Goal: Task Accomplishment & Management: Complete application form

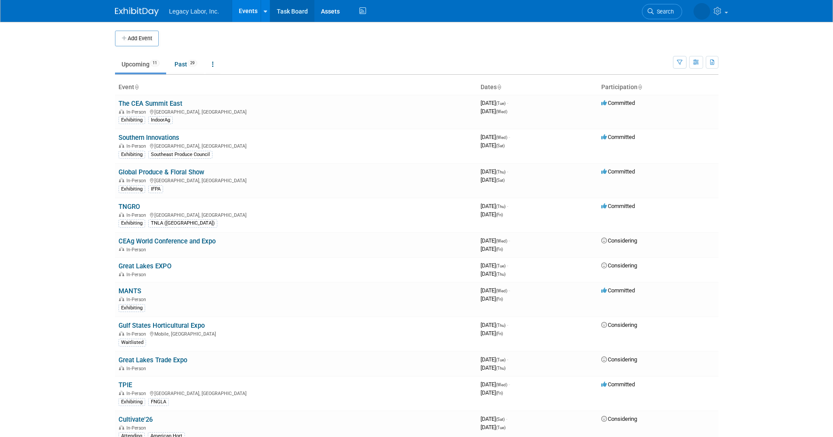
click at [287, 9] on link "Task Board" at bounding box center [292, 11] width 44 height 22
click at [162, 171] on link "Global Produce & Floral Show" at bounding box center [162, 172] width 86 height 8
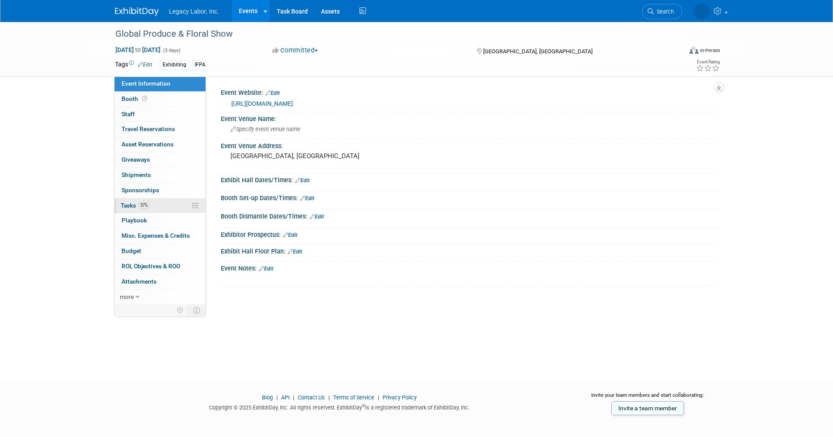
click at [146, 205] on span "57%" at bounding box center [144, 205] width 12 height 7
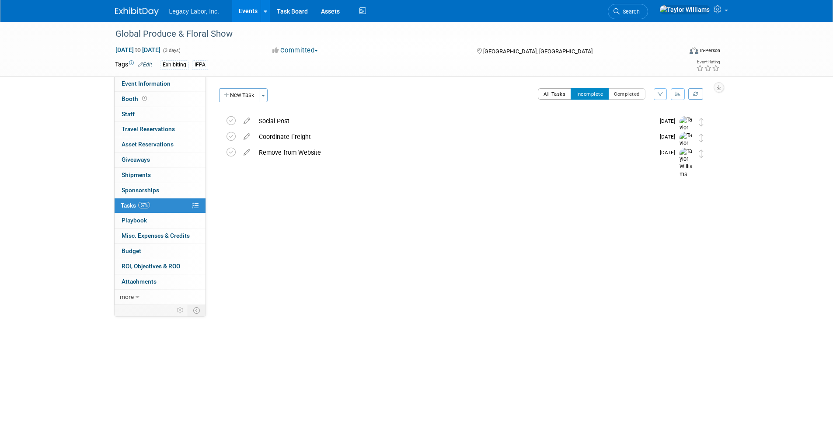
click at [555, 90] on button "All Tasks" at bounding box center [555, 93] width 34 height 11
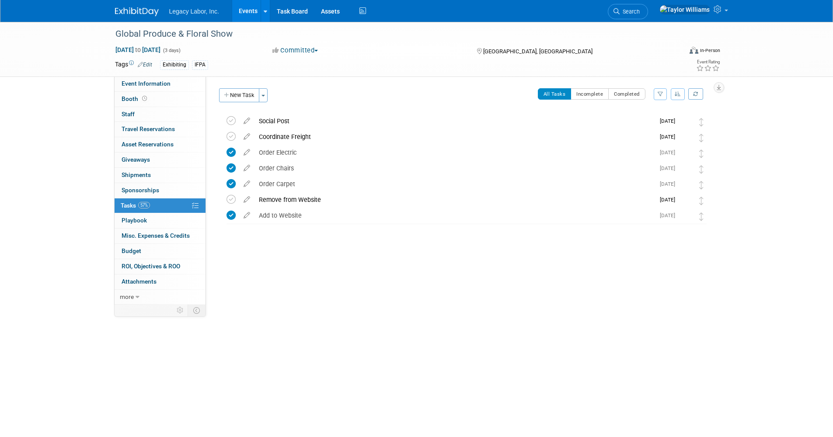
click at [241, 92] on button "New Task" at bounding box center [239, 95] width 40 height 14
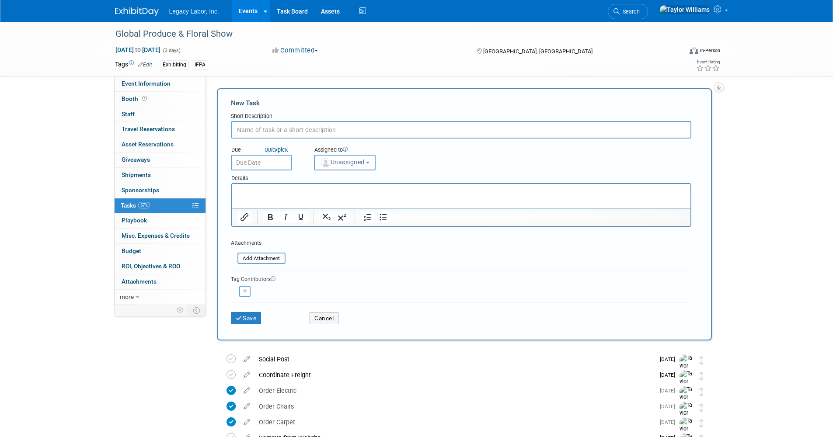
click at [304, 129] on input "text" at bounding box center [461, 129] width 460 height 17
type input "Order Round Top Table"
click at [339, 154] on div "Assigned to" at bounding box center [366, 150] width 105 height 9
click at [341, 162] on span "Unassigned" at bounding box center [342, 162] width 45 height 7
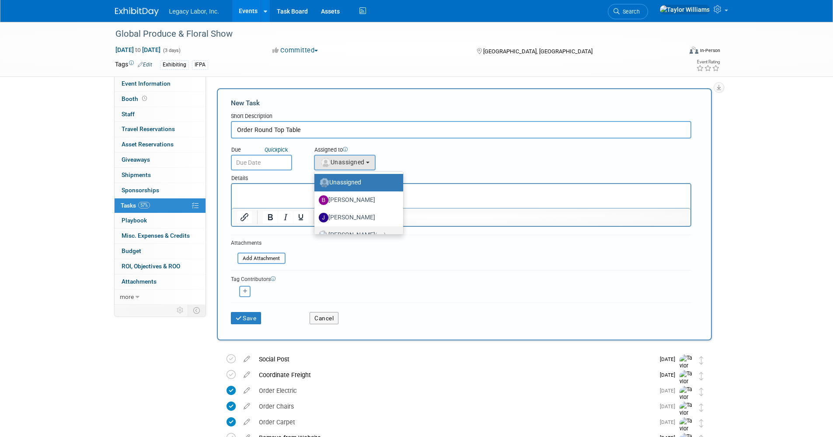
click at [354, 232] on label "Taylor Williams (me)" at bounding box center [357, 235] width 76 height 14
click at [316, 232] on input "Taylor Williams (me)" at bounding box center [313, 234] width 6 height 6
select select "d930d264-e78a-408b-8a16-03dae4e2f5ff"
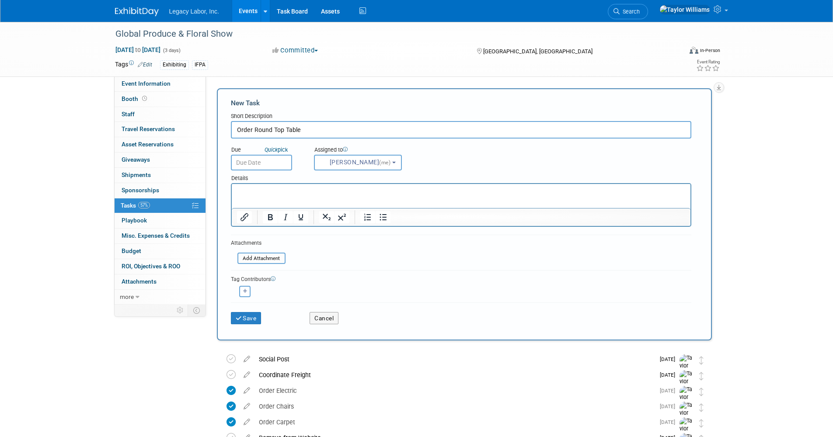
click at [282, 176] on div "Details" at bounding box center [461, 177] width 460 height 13
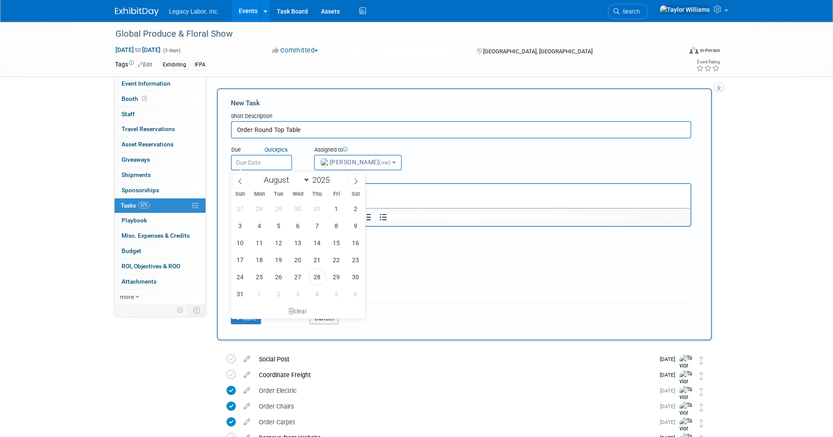
click at [284, 171] on body "Legacy Labor, Inc. Events Add Event Bulk Upload Events Shareable Event Boards R…" at bounding box center [416, 218] width 833 height 437
click at [336, 279] on span "29" at bounding box center [336, 276] width 17 height 17
type input "Aug 29, 2025"
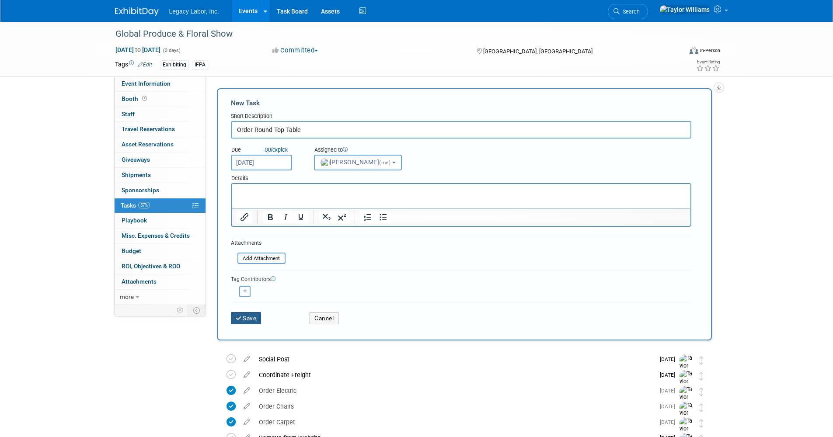
click at [251, 319] on button "Save" at bounding box center [246, 318] width 31 height 12
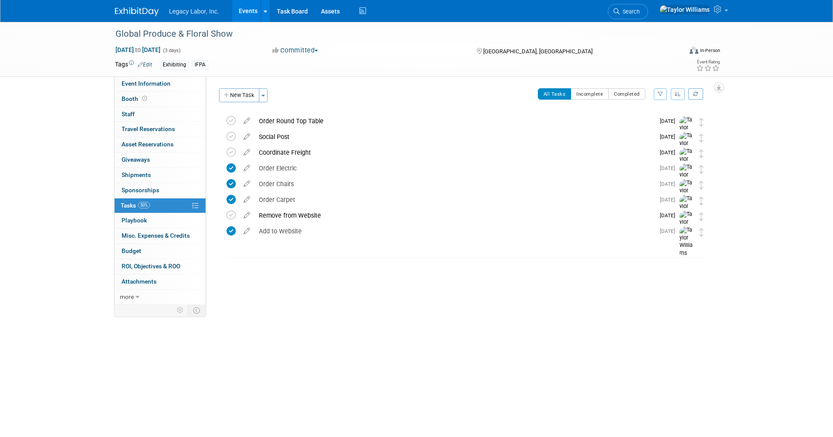
click at [213, 12] on span "Legacy Labor, Inc." at bounding box center [194, 11] width 50 height 7
click at [157, 10] on img at bounding box center [137, 11] width 44 height 9
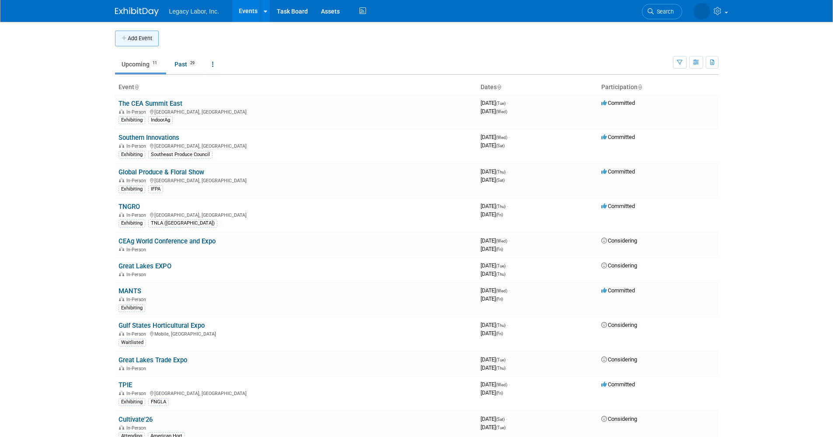
click at [127, 41] on button "Add Event" at bounding box center [137, 39] width 44 height 16
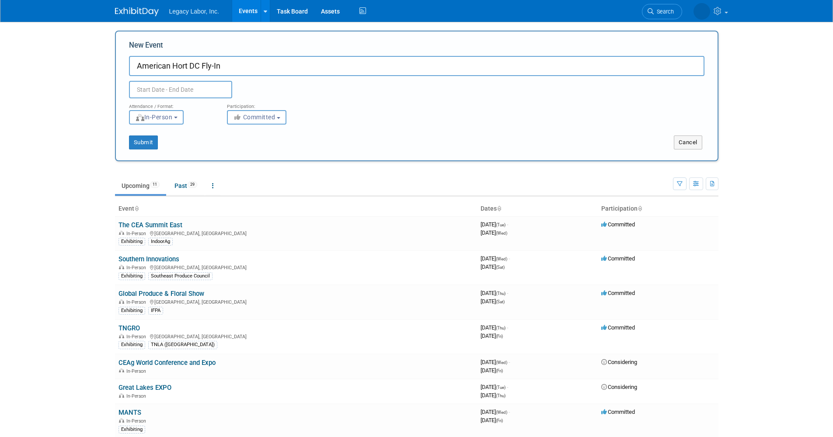
type input "American Hort DC Fly-In"
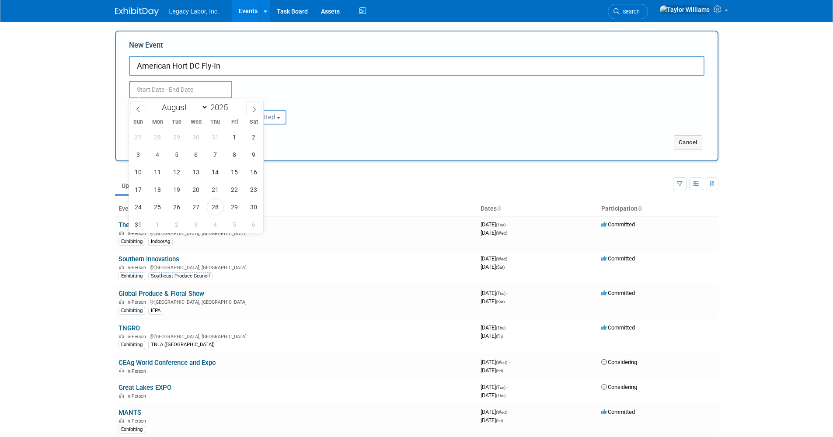
click at [195, 90] on input "text" at bounding box center [180, 89] width 103 height 17
click at [255, 105] on span at bounding box center [254, 108] width 16 height 15
select select "8"
click at [161, 171] on span "15" at bounding box center [157, 172] width 17 height 17
click at [191, 169] on span "17" at bounding box center [196, 172] width 17 height 17
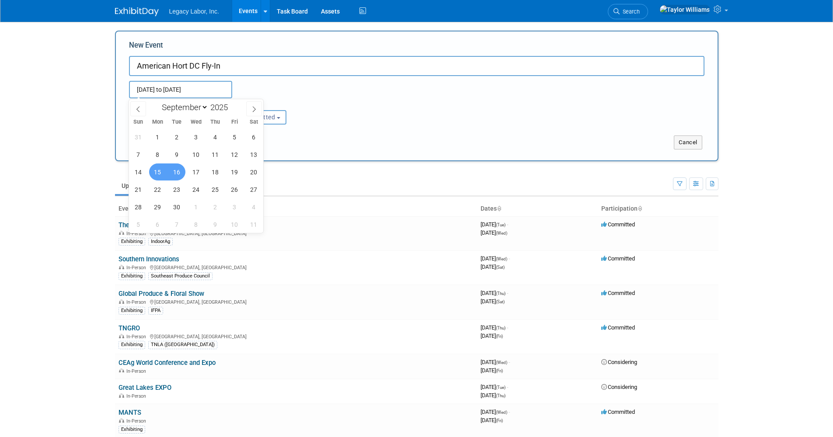
type input "Sep 15, 2025 to Sep 17, 2025"
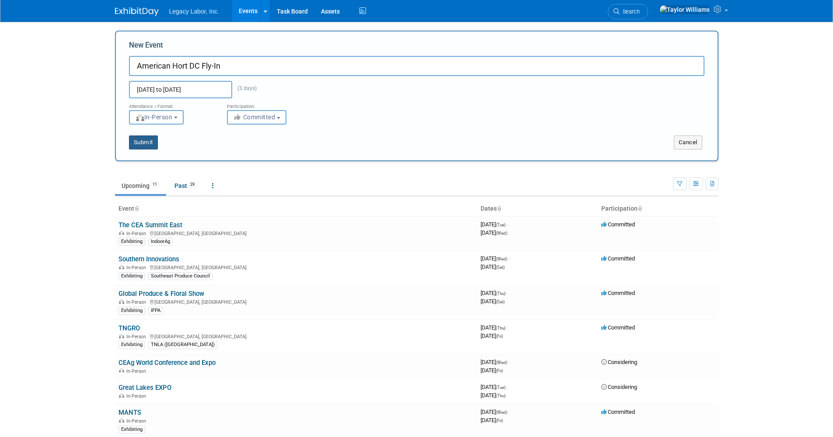
click at [143, 142] on button "Submit" at bounding box center [143, 143] width 29 height 14
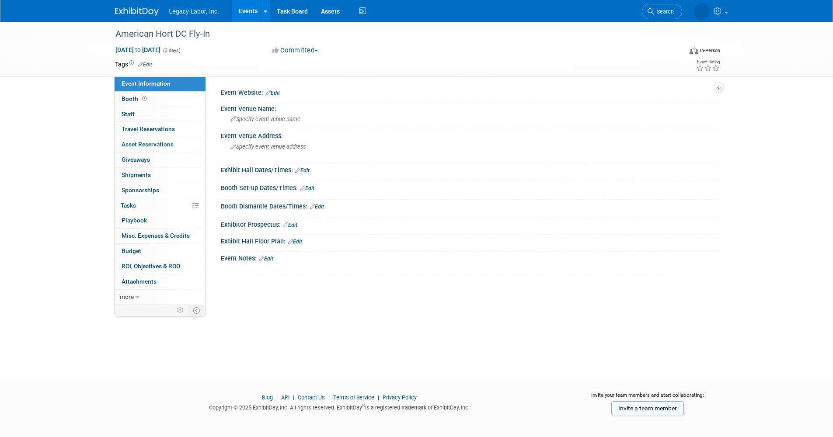
click at [127, 11] on img at bounding box center [137, 11] width 44 height 9
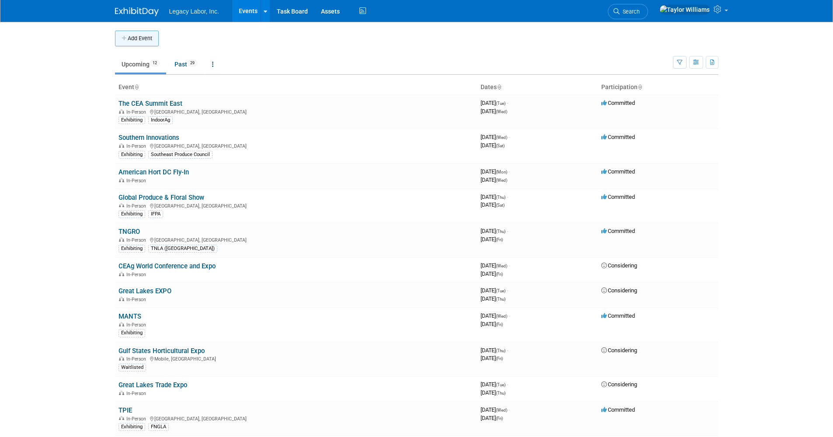
click at [151, 35] on button "Add Event" at bounding box center [137, 39] width 44 height 16
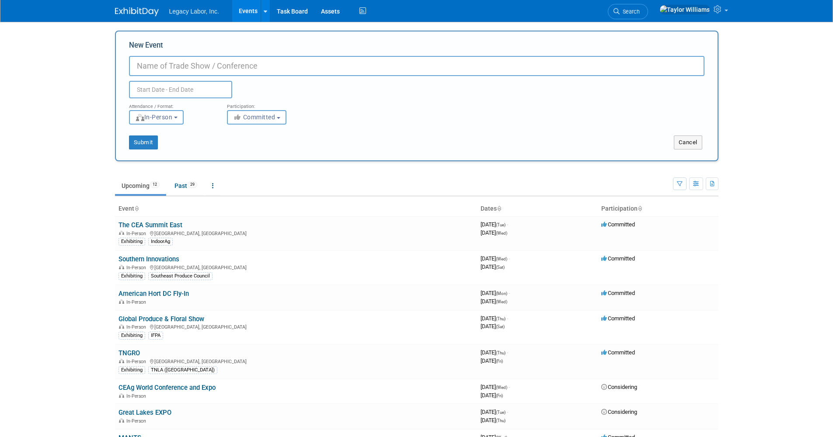
click at [200, 71] on input "New Event" at bounding box center [416, 66] width 575 height 20
type input "GreenhouseCONNECT"
click at [202, 94] on input "text" at bounding box center [180, 89] width 103 height 17
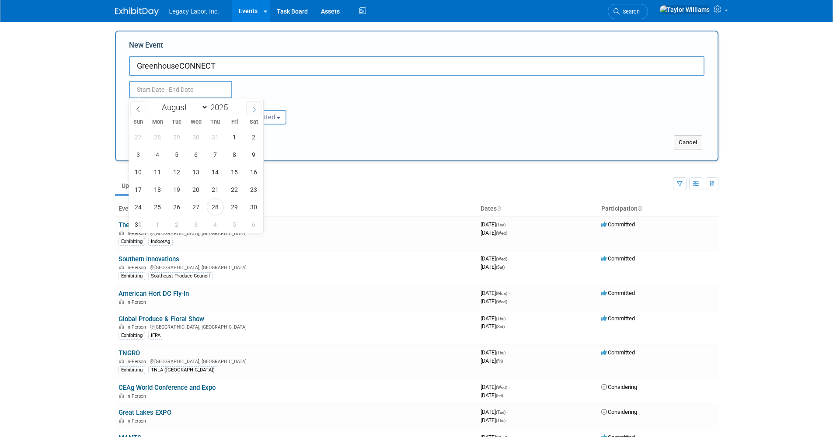
click at [252, 111] on icon at bounding box center [254, 109] width 6 height 6
select select "9"
click at [181, 192] on span "21" at bounding box center [176, 189] width 17 height 17
click at [233, 189] on span "24" at bounding box center [234, 189] width 17 height 17
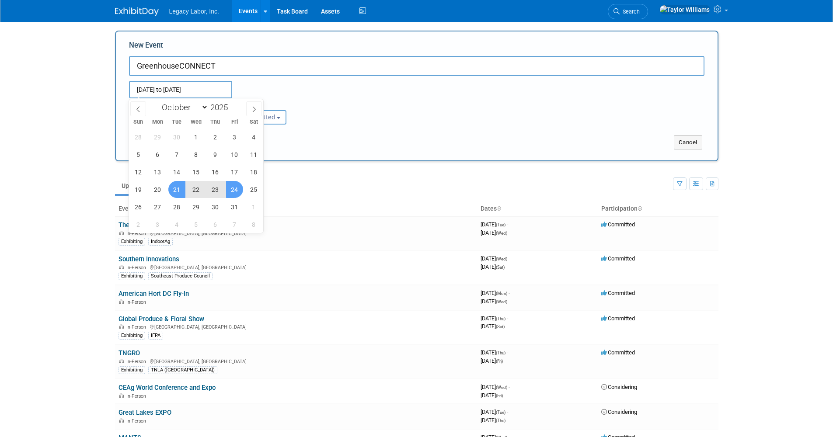
type input "Oct 21, 2025 to Oct 24, 2025"
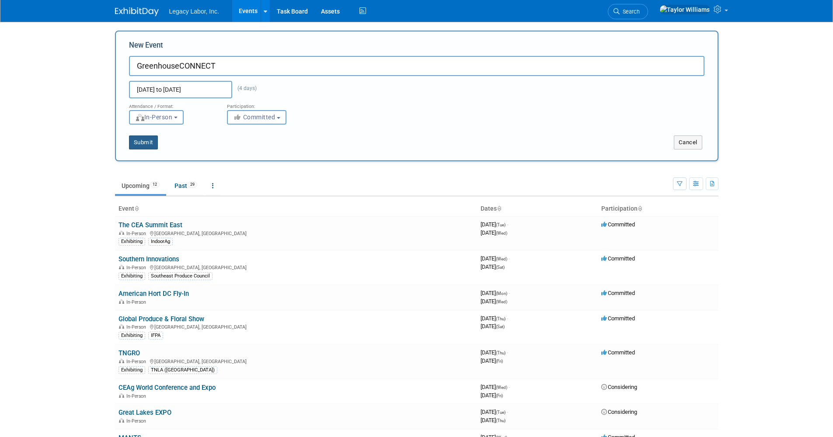
click at [131, 143] on button "Submit" at bounding box center [143, 143] width 29 height 14
